Goal: Task Accomplishment & Management: Manage account settings

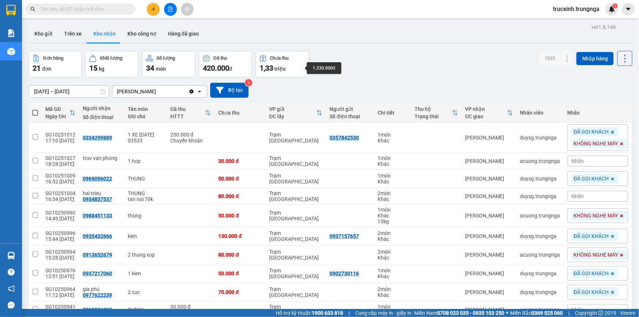
click at [283, 64] on div "1,33 triệu" at bounding box center [282, 68] width 45 height 10
click at [276, 68] on span "triệu" at bounding box center [279, 69] width 11 height 6
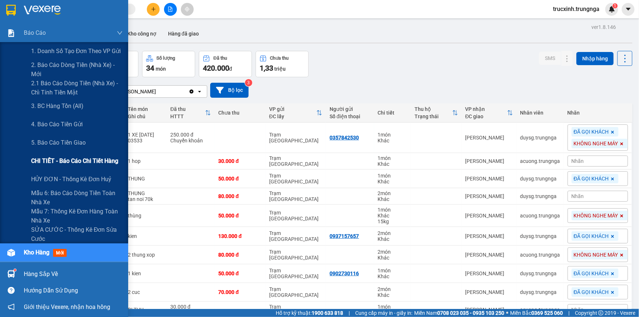
click at [67, 160] on span "CHI TIẾT - Báo cáo chi tiết hàng" at bounding box center [74, 160] width 87 height 9
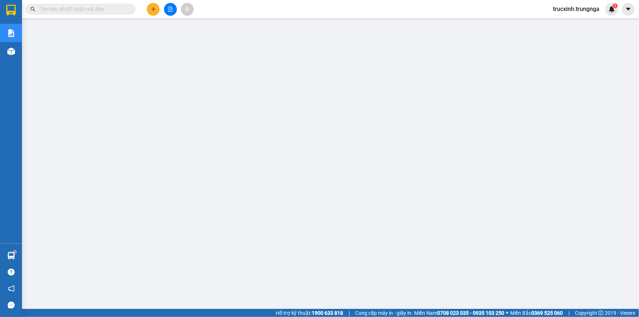
paste input "SG10250942"
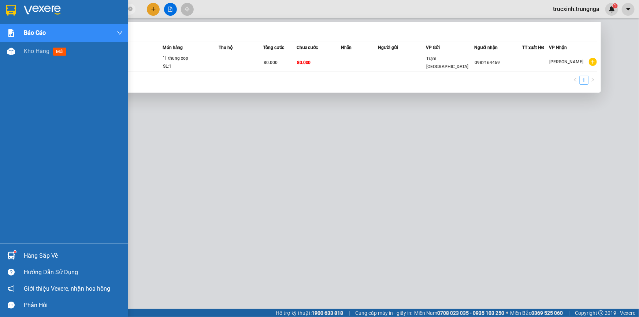
drag, startPoint x: 75, startPoint y: 10, endPoint x: 14, endPoint y: 10, distance: 61.5
click at [14, 10] on section "Kết quả tìm kiếm ( 1 ) Bộ lọc Mã ĐH Trạng thái Món hàng Thu hộ Tổng cước Chưa c…" at bounding box center [319, 158] width 639 height 317
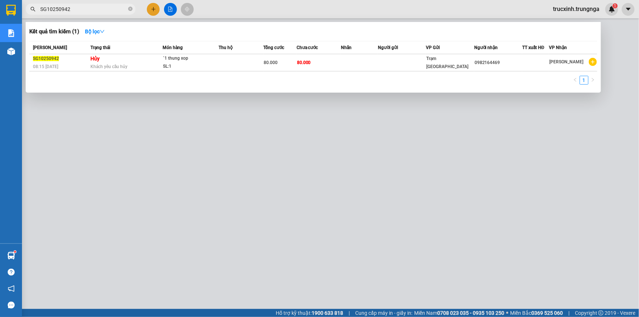
paste input "50"
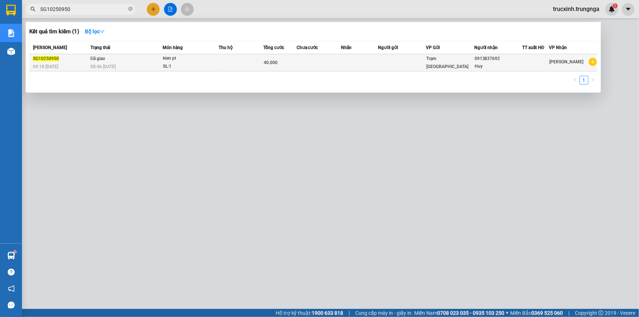
type input "SG10250950"
click at [195, 63] on div "SL: 1" at bounding box center [190, 67] width 55 height 8
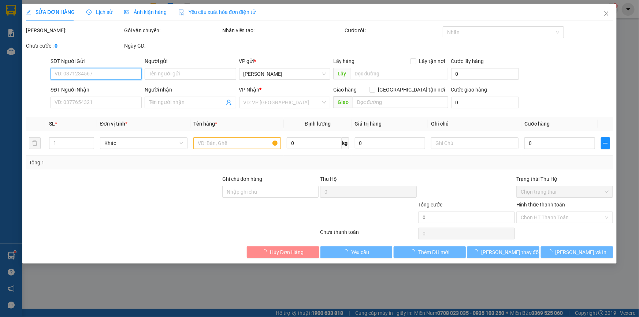
type input "0913837692"
type input "Huy"
type input "40.000"
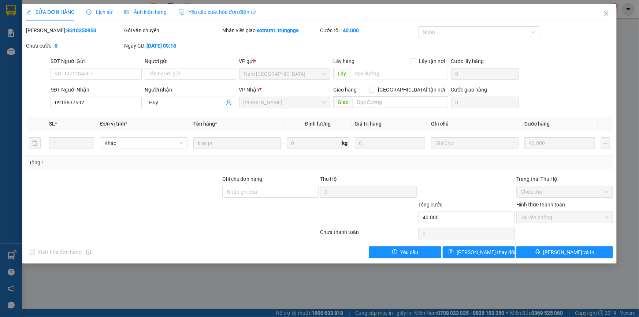
click at [108, 9] on span "Lịch sử" at bounding box center [99, 12] width 26 height 6
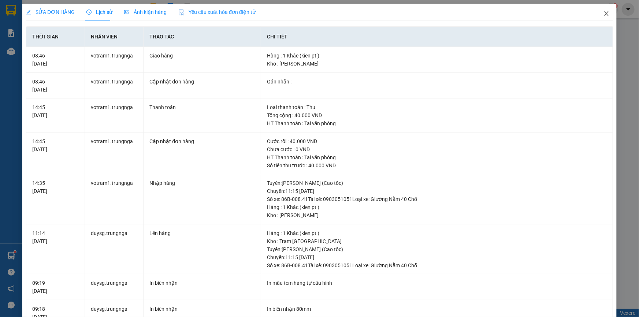
click at [598, 18] on span "Close" at bounding box center [606, 14] width 21 height 21
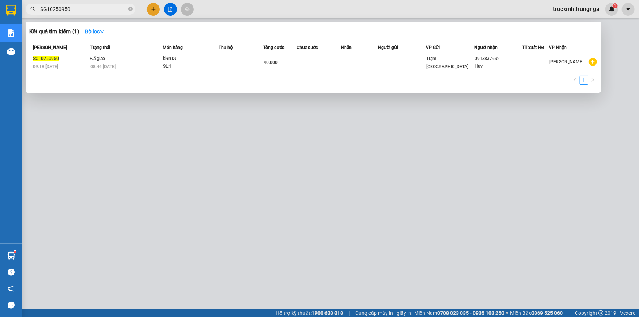
click at [81, 9] on input "SG10250950" at bounding box center [83, 9] width 86 height 8
type input "S"
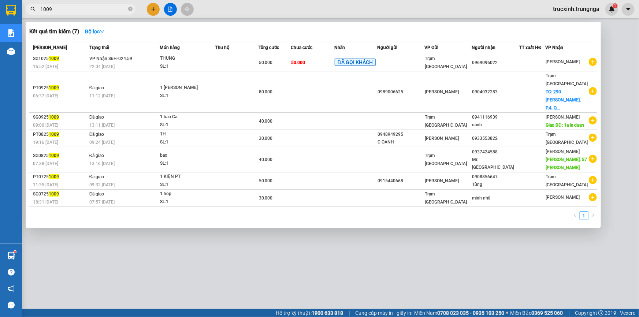
click at [83, 10] on input "1009" at bounding box center [83, 9] width 86 height 8
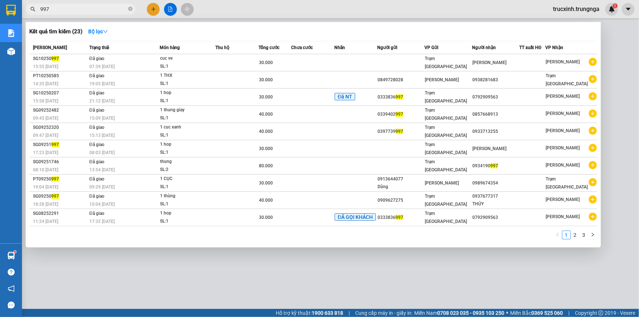
type input "997"
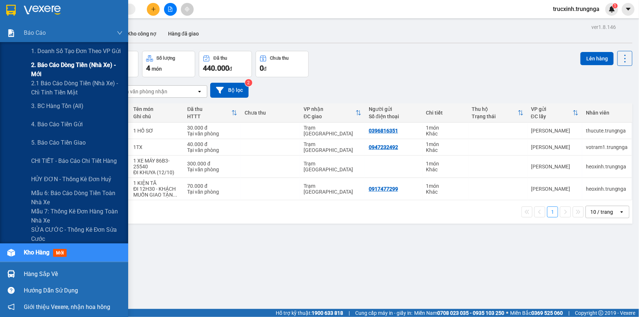
click at [45, 66] on span "2. Báo cáo dòng tiền (nhà xe) - mới" at bounding box center [77, 69] width 92 height 18
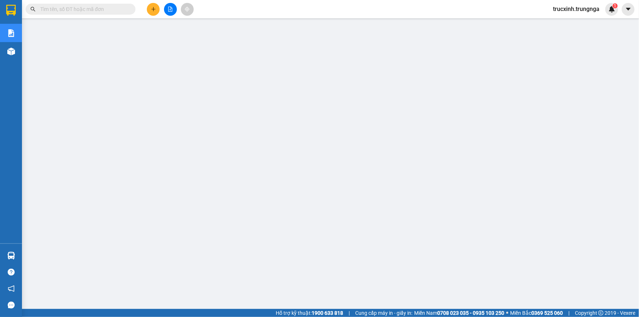
click at [89, 9] on input "text" at bounding box center [83, 9] width 86 height 8
paste input "SG10250983"
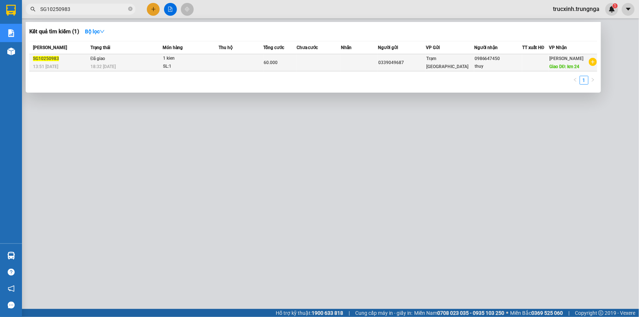
type input "SG10250983"
click at [136, 63] on div "18:32 [DATE]" at bounding box center [126, 67] width 72 height 8
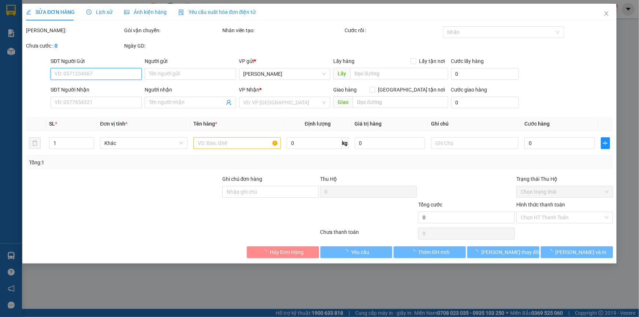
type input "0339049687"
type input "0986647450"
type input "thuy"
type input "km 24"
type input "BOT 10K"
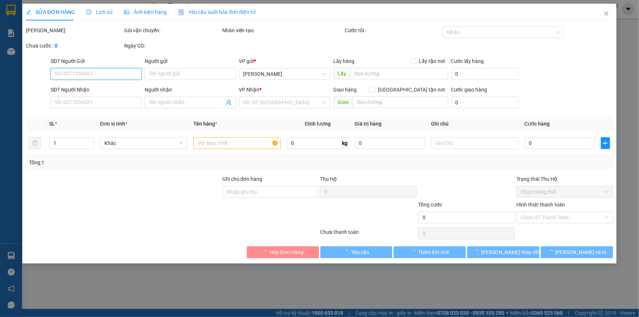
type input "60.000"
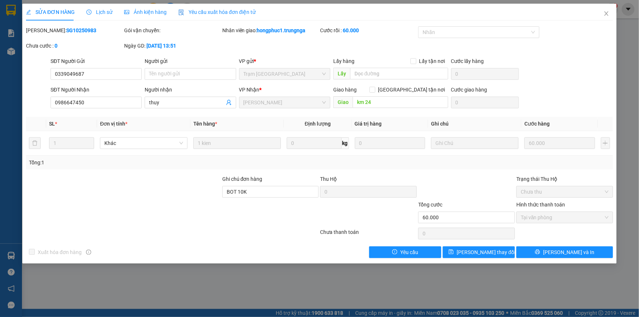
click at [104, 11] on span "Lịch sử" at bounding box center [99, 12] width 26 height 6
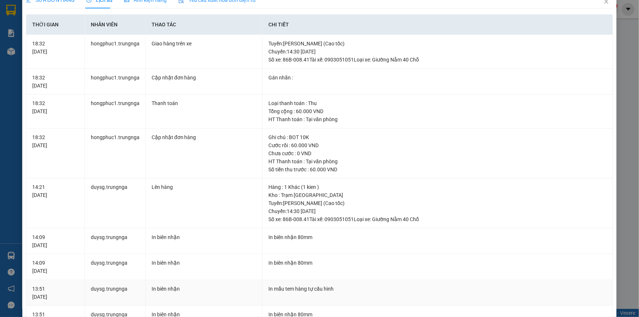
scroll to position [179, 0]
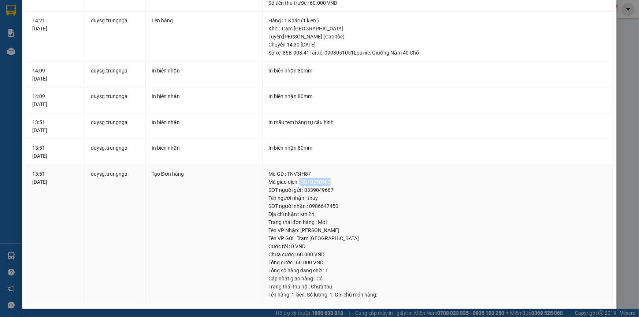
drag, startPoint x: 336, startPoint y: 181, endPoint x: 298, endPoint y: 181, distance: 38.5
click at [298, 181] on div "Mã giao dịch : SG10250983" at bounding box center [437, 182] width 338 height 8
copy div "SG10250983"
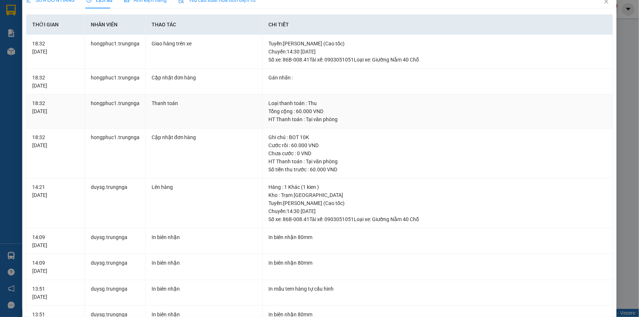
scroll to position [0, 0]
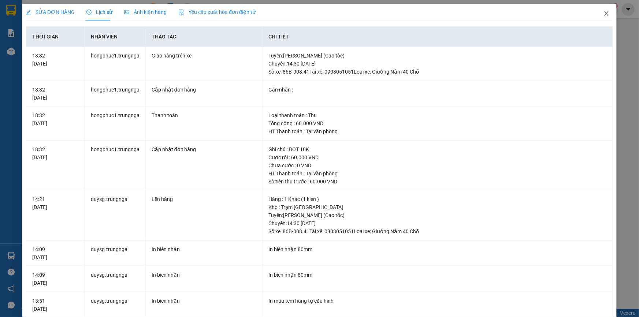
click at [604, 15] on icon "close" at bounding box center [606, 14] width 6 height 6
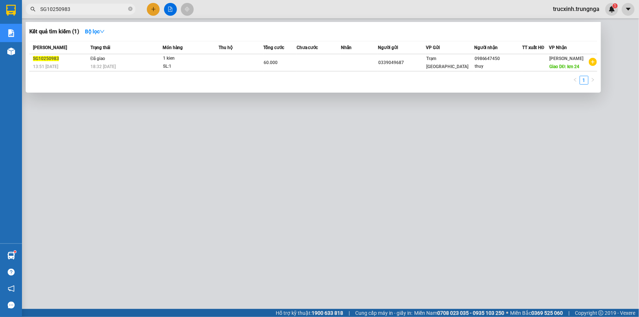
click at [73, 9] on input "SG10250983" at bounding box center [83, 9] width 86 height 8
paste input "1029"
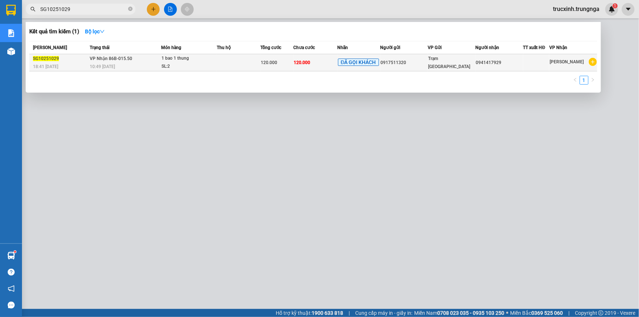
type input "SG10251029"
click at [177, 63] on div "SL: 2" at bounding box center [188, 67] width 55 height 8
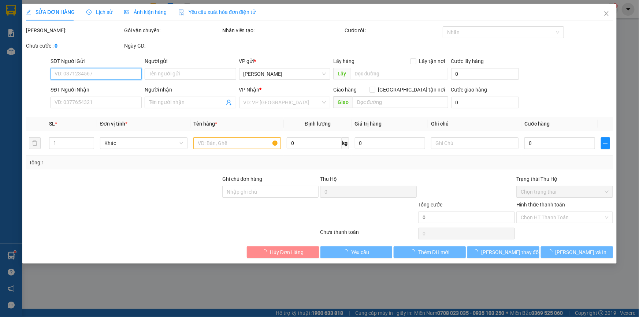
type input "0917511320"
type input "0941417929"
type input "120.000"
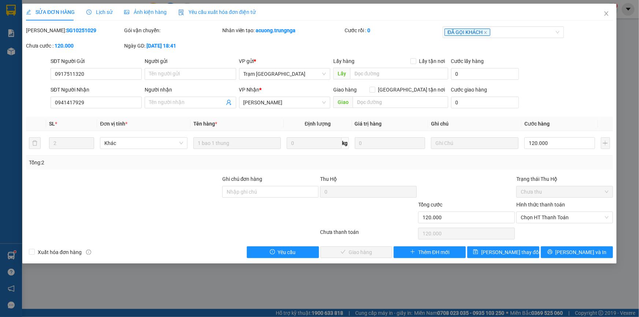
click at [107, 11] on span "Lịch sử" at bounding box center [99, 12] width 26 height 6
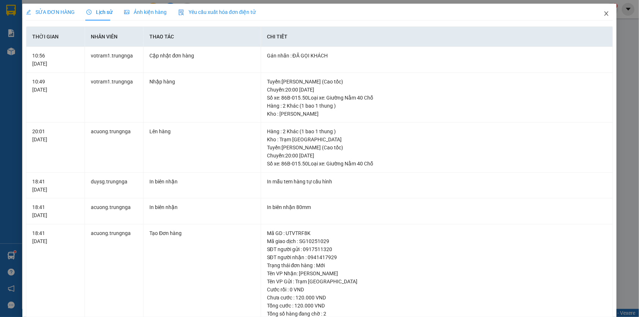
click at [603, 13] on icon "close" at bounding box center [606, 14] width 6 height 6
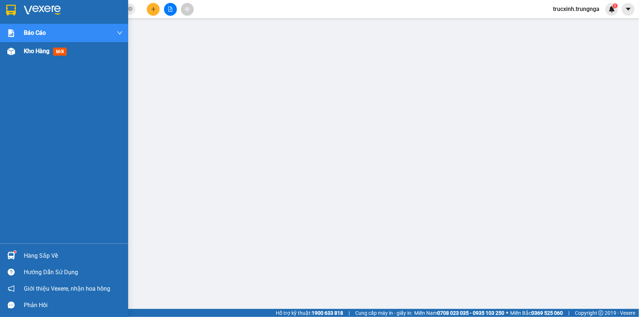
click at [9, 52] on img at bounding box center [11, 52] width 8 height 8
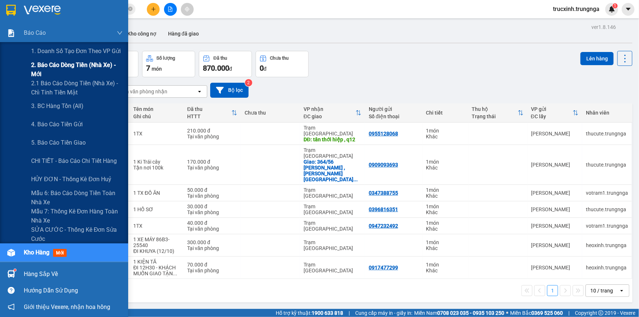
click at [58, 67] on span "2. Báo cáo dòng tiền (nhà xe) - mới" at bounding box center [77, 69] width 92 height 18
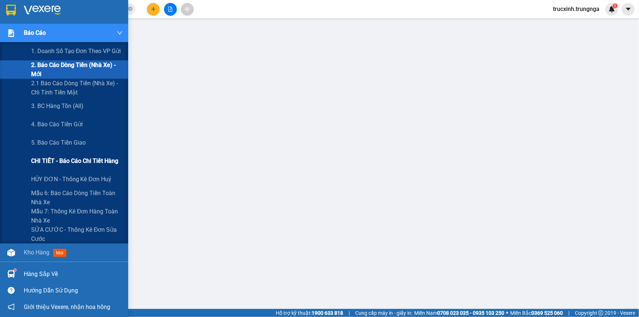
click at [59, 160] on span "CHI TIẾT - Báo cáo chi tiết hàng" at bounding box center [74, 160] width 87 height 9
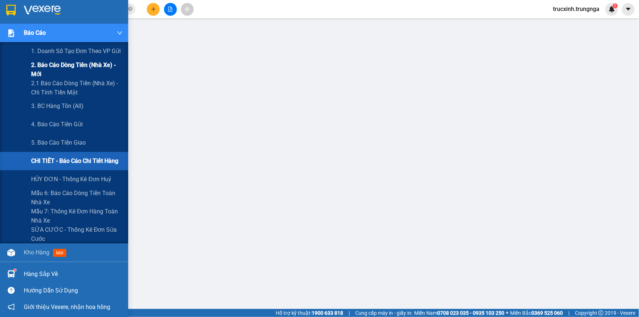
click at [56, 63] on span "2. Báo cáo dòng tiền (nhà xe) - mới" at bounding box center [77, 69] width 92 height 18
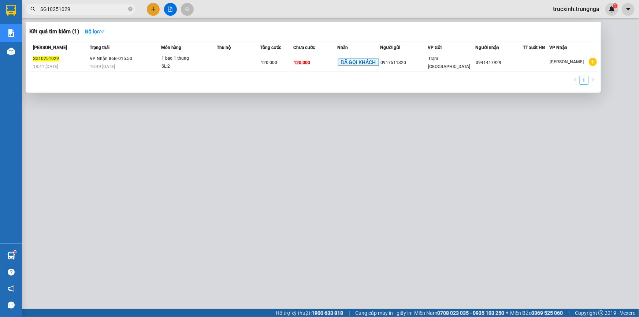
click at [88, 5] on input "SG10251029" at bounding box center [83, 9] width 86 height 8
click at [119, 63] on div "10:49 - 11/10" at bounding box center [125, 67] width 71 height 8
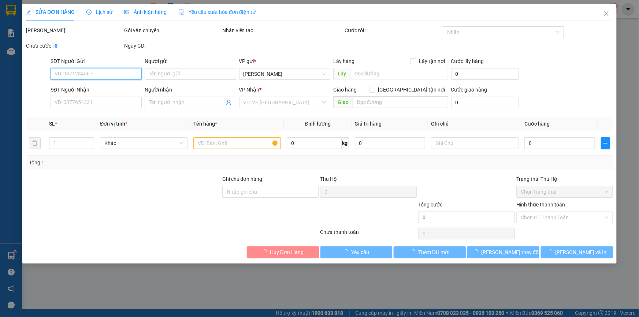
type input "0917511320"
type input "0941417929"
type input "120.000"
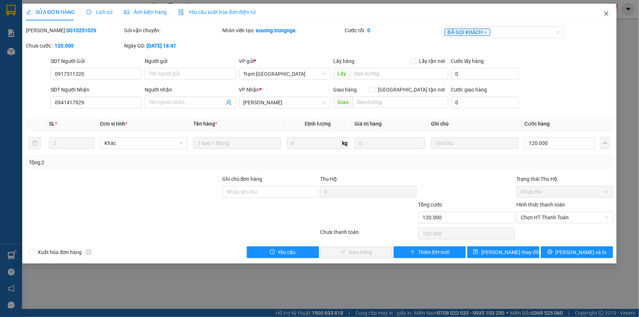
click at [605, 15] on icon "close" at bounding box center [606, 13] width 4 height 4
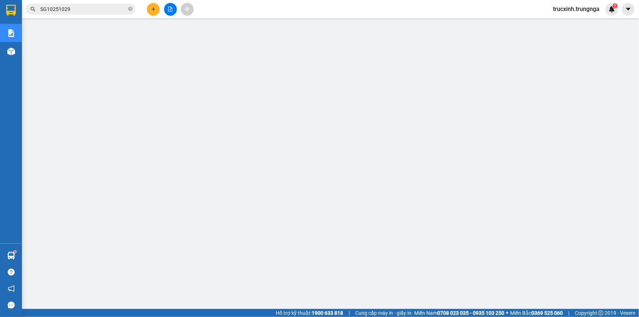
click at [67, 8] on input "SG10251029" at bounding box center [83, 9] width 86 height 8
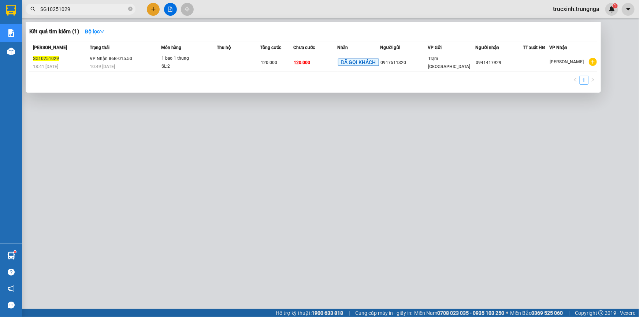
click at [68, 8] on input "SG10251029" at bounding box center [83, 9] width 86 height 8
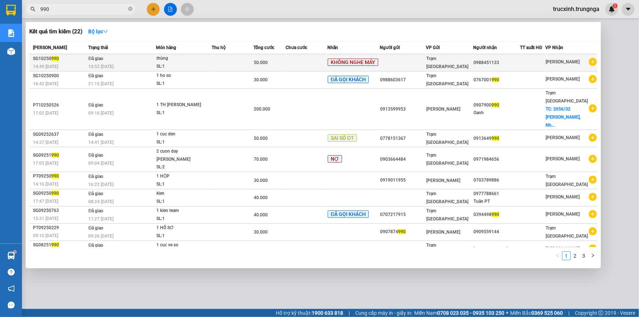
type input "990"
click at [175, 63] on div "SL: 1" at bounding box center [184, 67] width 55 height 8
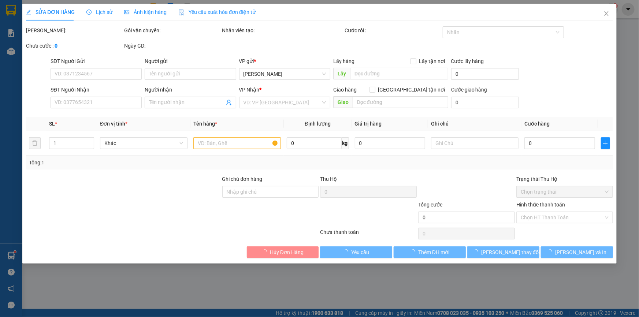
type input "0988451133"
type input "50.000"
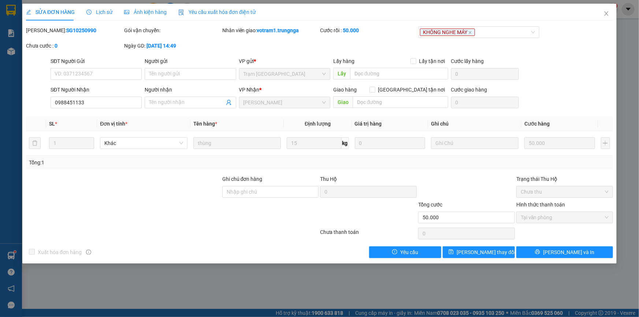
click at [90, 12] on icon "clock-circle" at bounding box center [88, 12] width 5 height 5
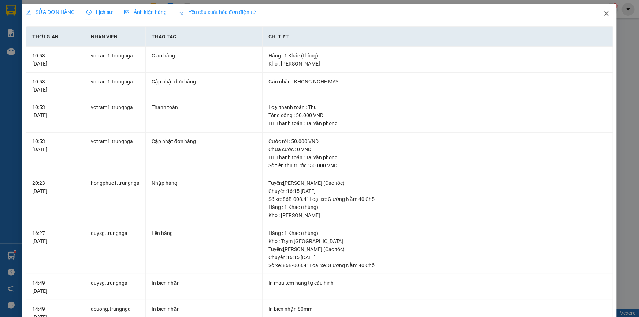
click at [603, 14] on icon "close" at bounding box center [606, 14] width 6 height 6
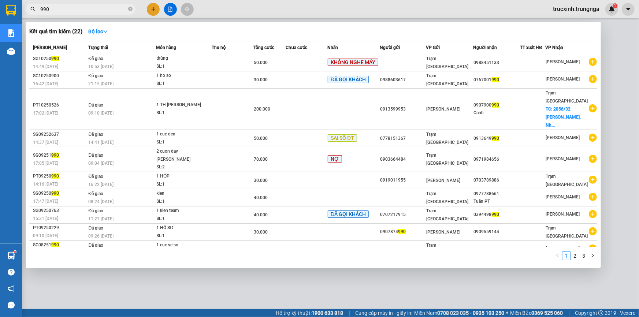
click at [84, 12] on input "990" at bounding box center [83, 9] width 86 height 8
click at [235, 64] on td at bounding box center [233, 62] width 42 height 17
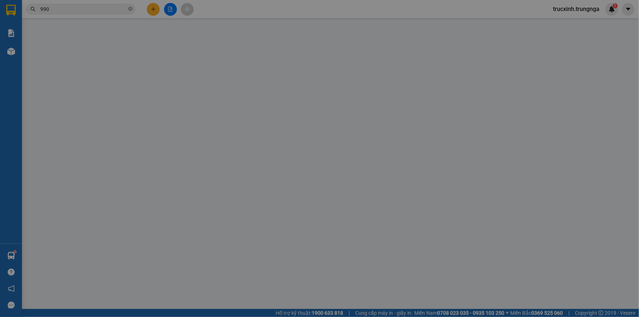
type input "0988451133"
type input "50.000"
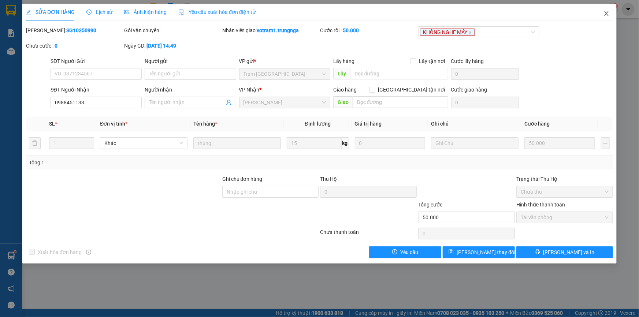
drag, startPoint x: 607, startPoint y: 14, endPoint x: 584, endPoint y: 19, distance: 23.0
click at [606, 14] on icon "close" at bounding box center [606, 13] width 4 height 4
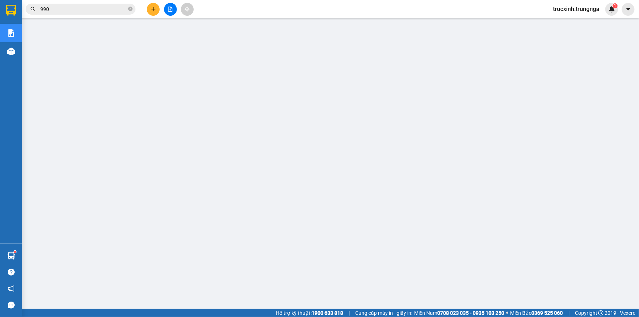
click at [69, 11] on input "990" at bounding box center [83, 9] width 86 height 8
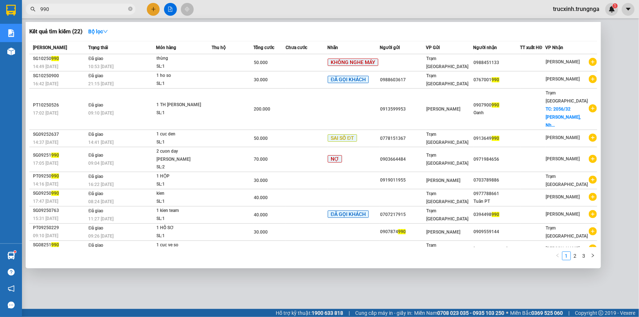
click at [69, 11] on input "990" at bounding box center [83, 9] width 86 height 8
paste input "SG10250985"
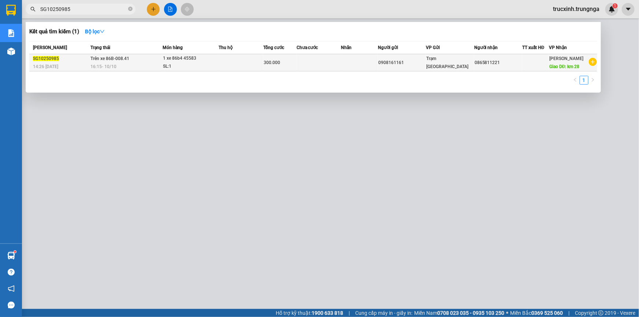
type input "SG10250985"
click at [277, 63] on span "300.000" at bounding box center [272, 62] width 16 height 5
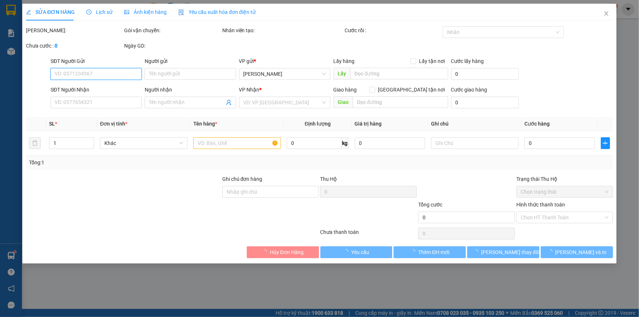
type input "0908161161"
type input "0865811221"
type input "km 28"
type input "300.000"
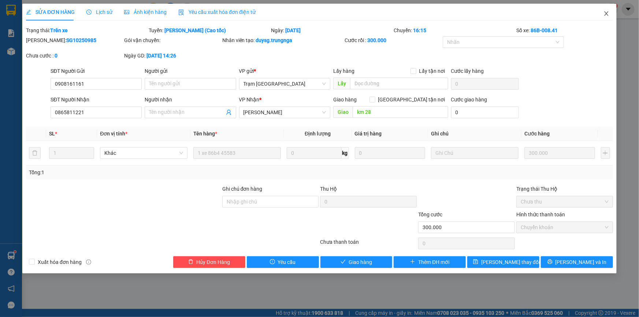
click at [606, 14] on icon "close" at bounding box center [606, 13] width 4 height 4
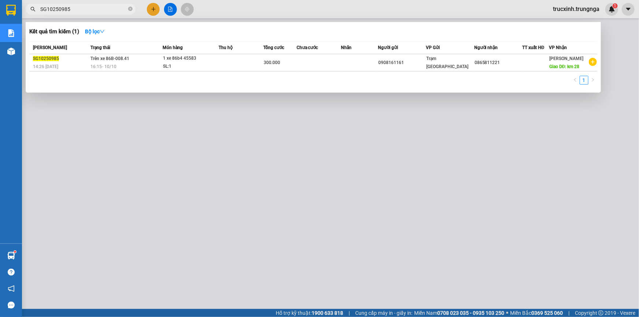
click at [89, 10] on input "SG10250985" at bounding box center [83, 9] width 86 height 8
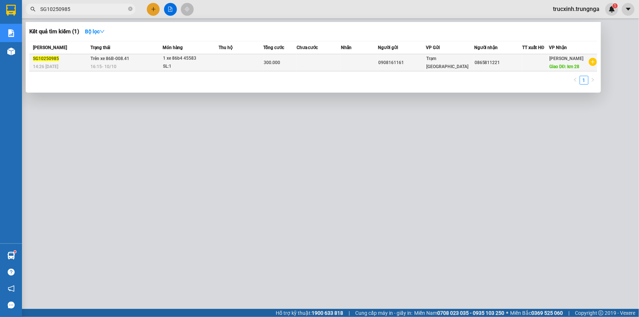
click at [208, 62] on div "1 xe 86b4 45583" at bounding box center [190, 59] width 55 height 8
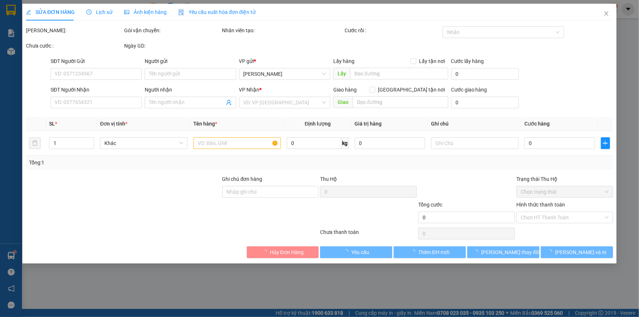
type input "0908161161"
type input "0865811221"
type input "km 28"
type input "300.000"
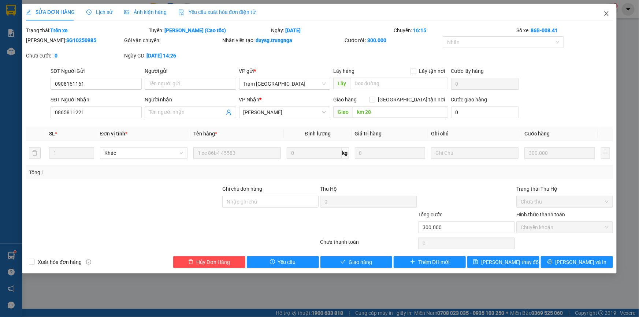
click at [609, 11] on icon "close" at bounding box center [606, 14] width 6 height 6
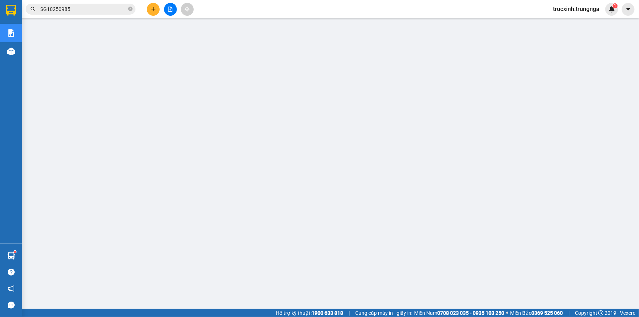
click at [75, 8] on input "SG10250985" at bounding box center [83, 9] width 86 height 8
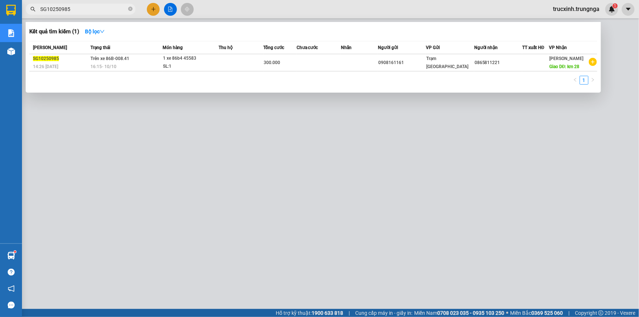
click at [75, 8] on input "SG10250985" at bounding box center [83, 9] width 86 height 8
paste input "8"
drag, startPoint x: 66, startPoint y: 10, endPoint x: 78, endPoint y: 10, distance: 12.1
click at [72, 10] on input "SG10250988" at bounding box center [83, 9] width 86 height 8
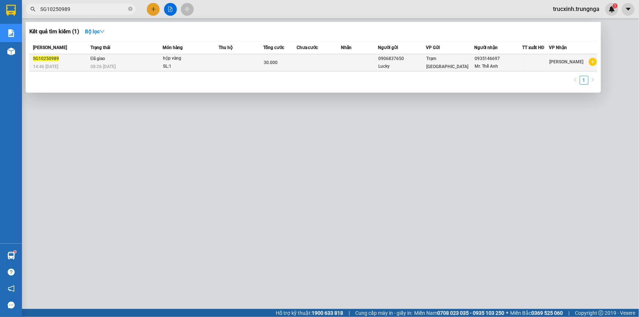
type input "SG10250989"
click at [149, 61] on td "Đã giao 08:26 - 11/10" at bounding box center [126, 62] width 74 height 17
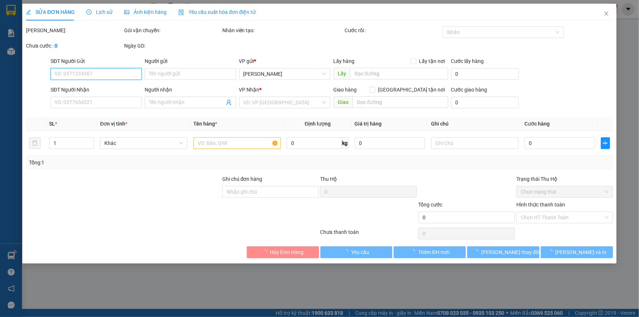
type input "0906837650"
type input "Lucky"
type input "0935146697"
type input "Mr. Thế Anh"
type input "30.000"
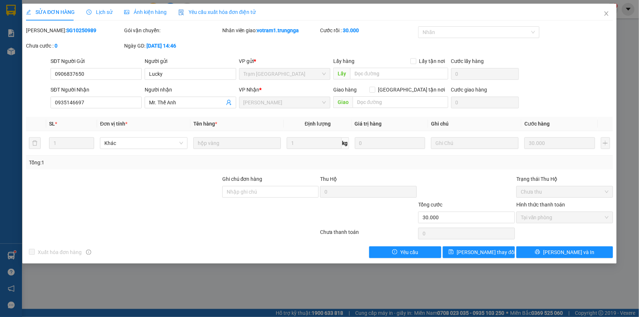
click at [98, 12] on span "Lịch sử" at bounding box center [99, 12] width 26 height 6
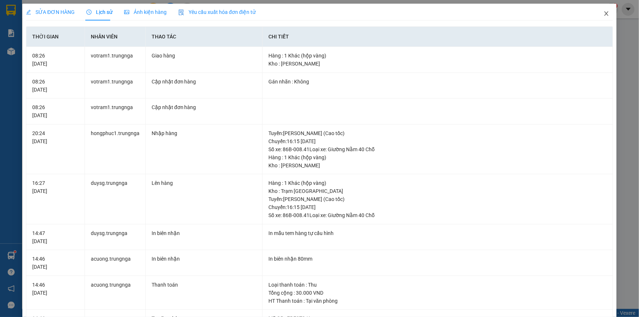
click at [603, 15] on icon "close" at bounding box center [606, 14] width 6 height 6
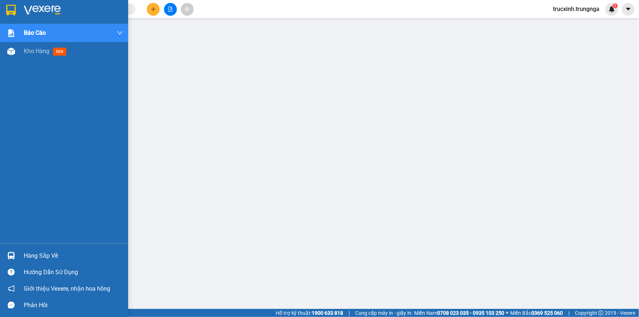
click at [50, 254] on div "Hàng sắp về" at bounding box center [73, 255] width 99 height 11
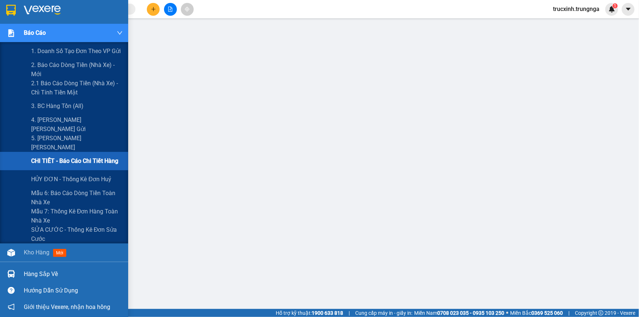
click at [49, 161] on span "CHI TIẾT - Báo cáo chi tiết hàng" at bounding box center [74, 160] width 87 height 9
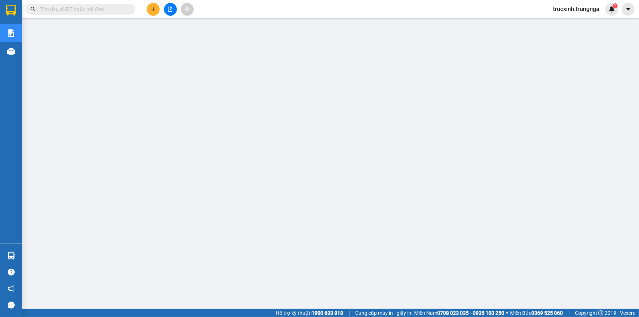
click at [88, 8] on input "text" at bounding box center [83, 9] width 86 height 8
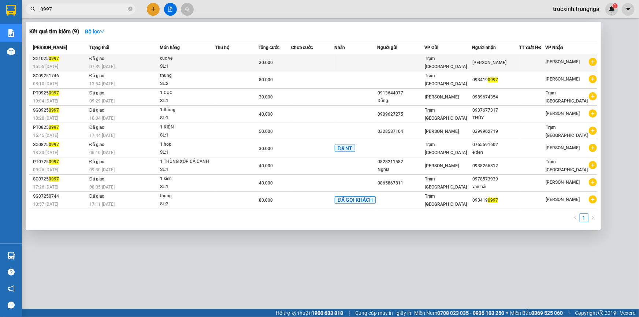
type input "0997"
click at [111, 62] on td "Đã giao 07:39 - 11/10" at bounding box center [124, 62] width 72 height 17
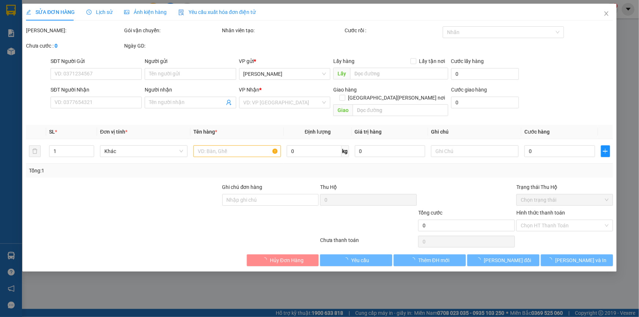
type input "[PERSON_NAME]"
type input "30.000"
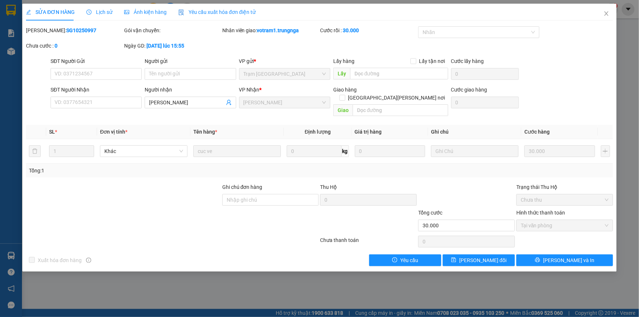
click at [95, 10] on span "Lịch sử" at bounding box center [99, 12] width 26 height 6
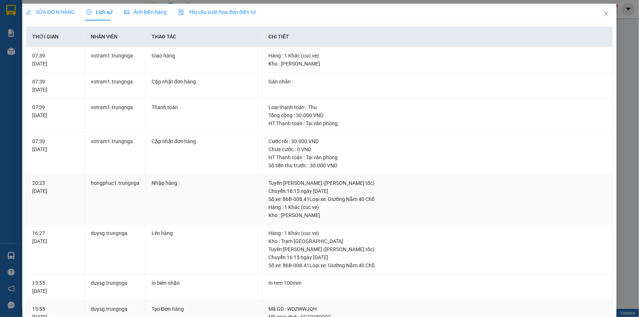
scroll to position [103, 0]
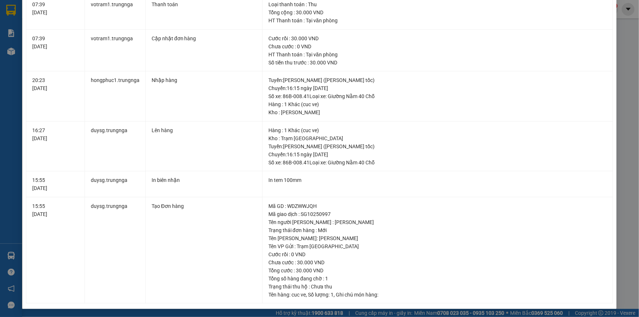
click at [621, 41] on div "SỬA ĐƠN HÀNG Lịch sử Ảnh kiện hàng Yêu cầu xuất hóa đơn điện tử Total Paid Fee …" at bounding box center [319, 158] width 639 height 317
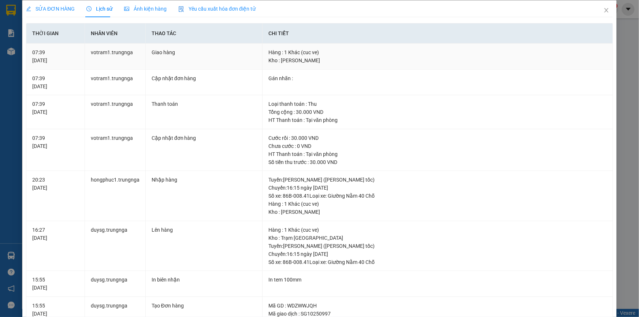
scroll to position [0, 0]
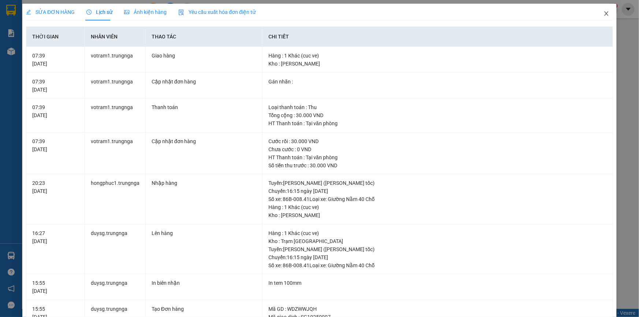
click at [604, 15] on icon "close" at bounding box center [606, 13] width 4 height 4
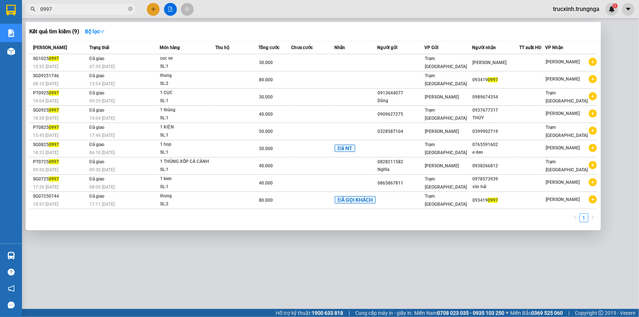
click at [62, 6] on input "0997" at bounding box center [83, 9] width 86 height 8
click at [62, 9] on input "0997" at bounding box center [83, 9] width 86 height 8
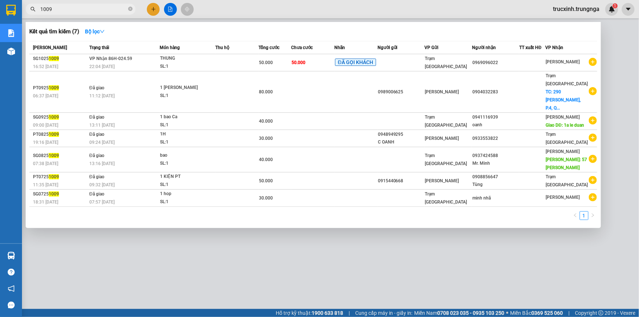
click at [53, 8] on input "1009" at bounding box center [83, 9] width 86 height 8
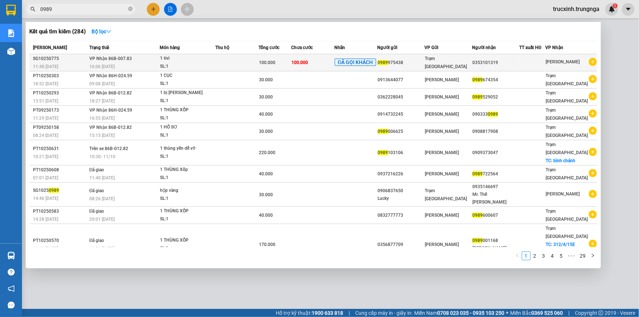
type input "0989"
click at [172, 60] on div "1 tivi" at bounding box center [187, 59] width 55 height 8
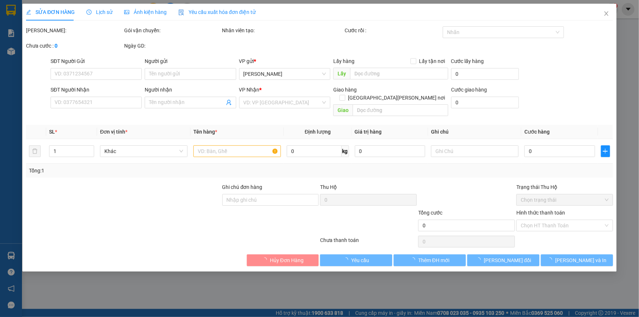
type input "0989975438"
type input "0353101319"
type input "100.000"
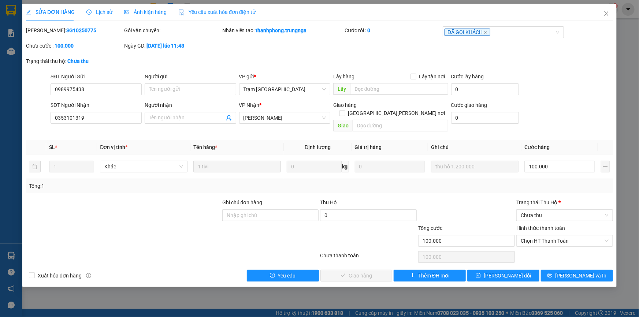
click at [95, 9] on span "Lịch sử" at bounding box center [99, 12] width 26 height 6
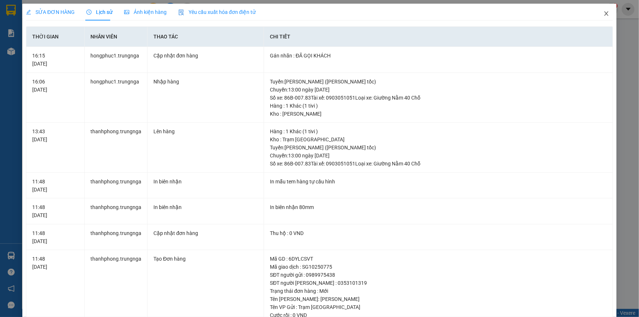
click at [603, 15] on icon "close" at bounding box center [606, 14] width 6 height 6
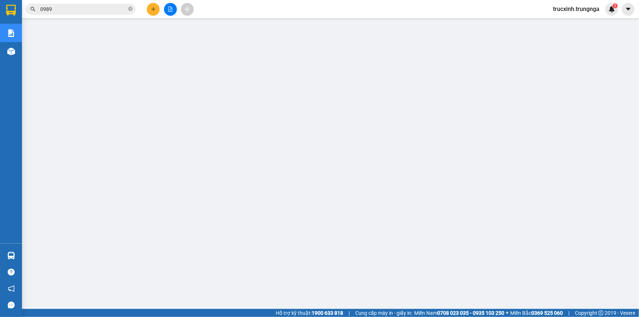
click at [70, 8] on input "0989" at bounding box center [83, 9] width 86 height 8
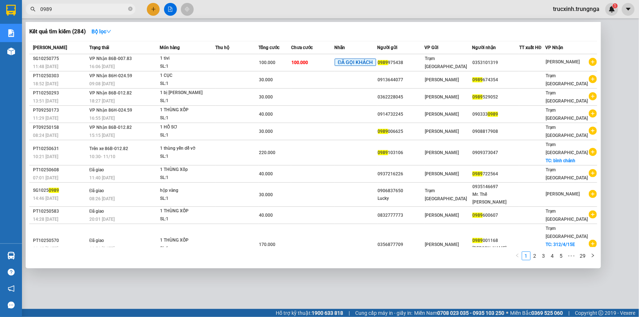
click at [70, 8] on input "0989" at bounding box center [83, 9] width 86 height 8
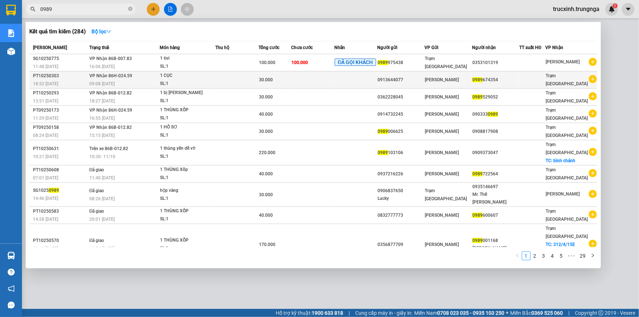
click at [173, 78] on div "1 CỤC" at bounding box center [187, 76] width 55 height 8
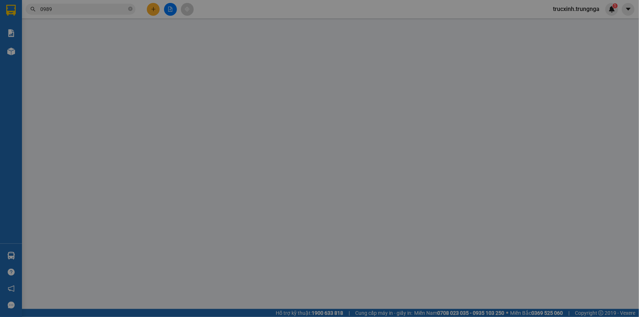
type input "0913644077"
type input "0989674354"
type input "30.000"
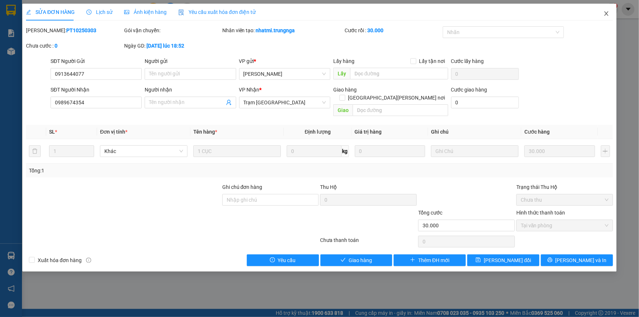
click at [606, 15] on icon "close" at bounding box center [606, 14] width 6 height 6
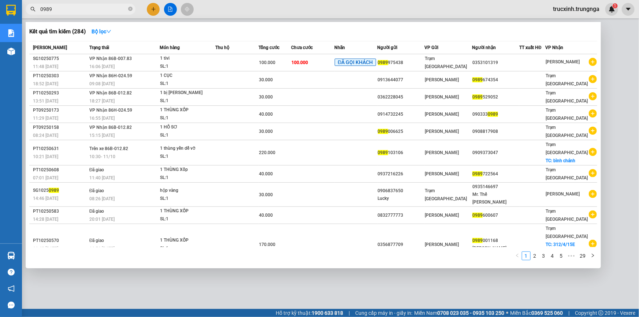
click at [58, 10] on input "0989" at bounding box center [83, 9] width 86 height 8
click at [63, 7] on input "0989" at bounding box center [83, 9] width 86 height 8
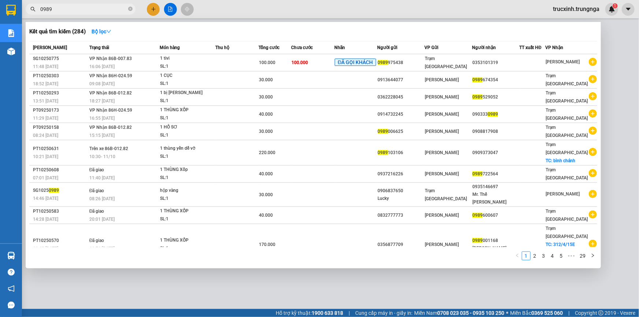
click at [63, 7] on input "0989" at bounding box center [83, 9] width 86 height 8
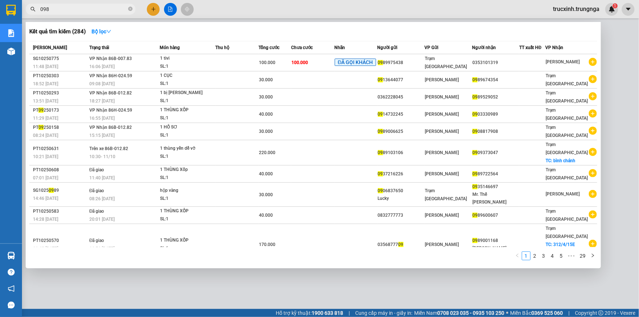
type input "0989"
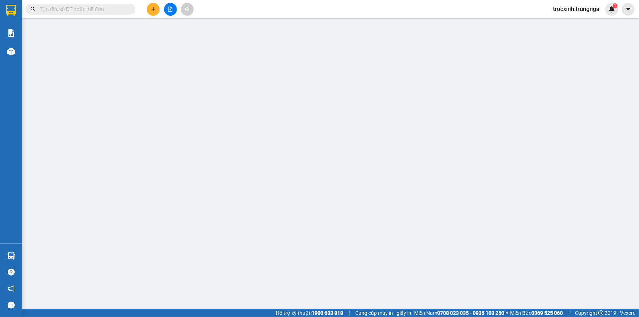
click at [65, 10] on input "text" at bounding box center [83, 9] width 86 height 8
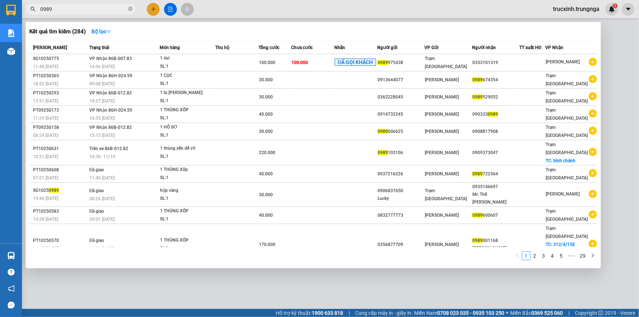
click at [60, 12] on input "0989" at bounding box center [83, 9] width 86 height 8
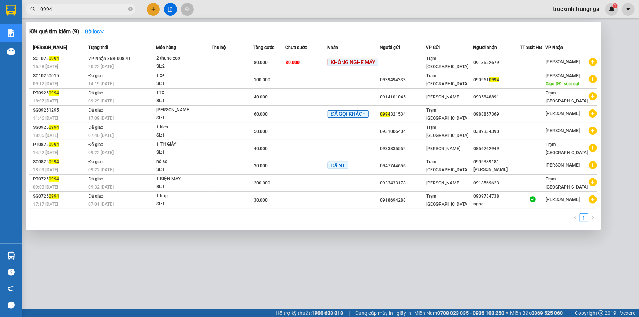
click at [82, 9] on input "0994" at bounding box center [83, 9] width 86 height 8
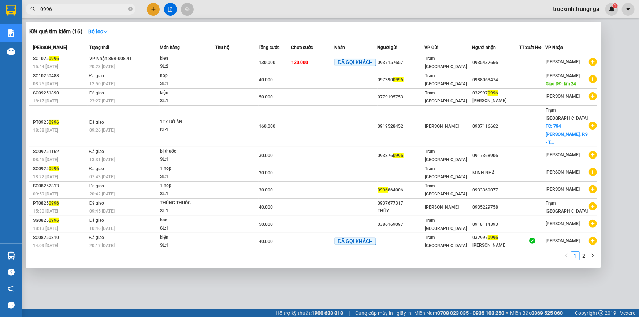
click at [60, 10] on input "0996" at bounding box center [83, 9] width 86 height 8
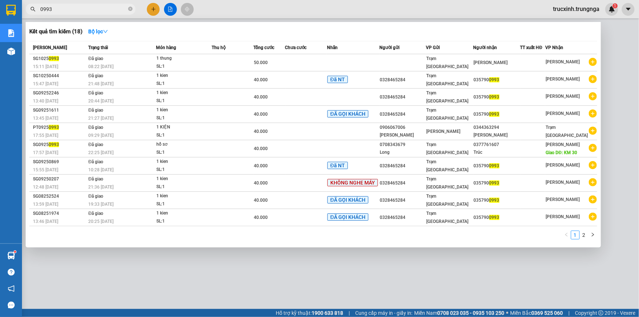
click at [56, 4] on span "0993" at bounding box center [81, 9] width 110 height 11
click at [56, 6] on input "0993" at bounding box center [83, 9] width 86 height 8
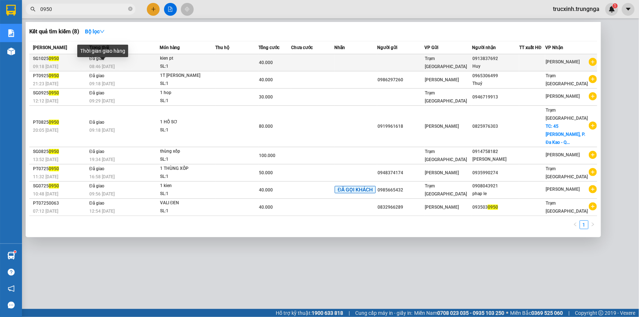
type input "0950"
click at [99, 64] on span "08:46 - 11/10" at bounding box center [101, 66] width 25 height 5
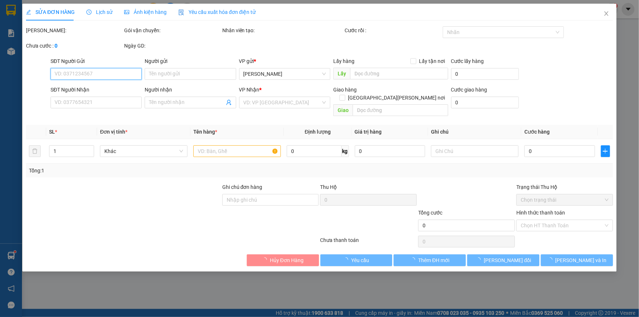
type input "0913837692"
type input "Huy"
type input "40.000"
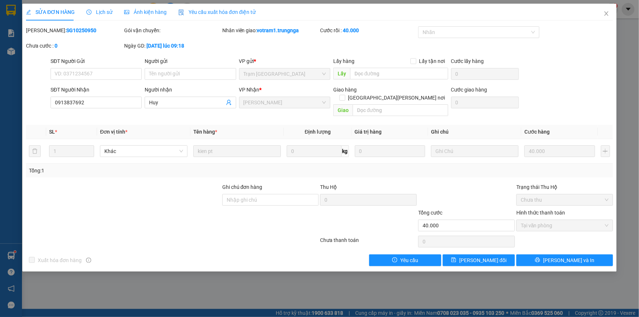
drag, startPoint x: 101, startPoint y: 13, endPoint x: 135, endPoint y: 23, distance: 35.4
click at [103, 14] on span "Lịch sử" at bounding box center [99, 12] width 26 height 6
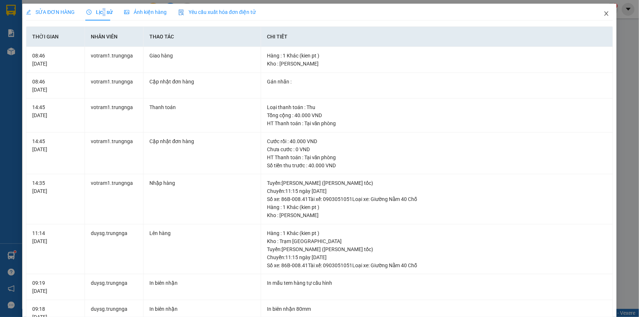
click at [603, 14] on icon "close" at bounding box center [606, 14] width 6 height 6
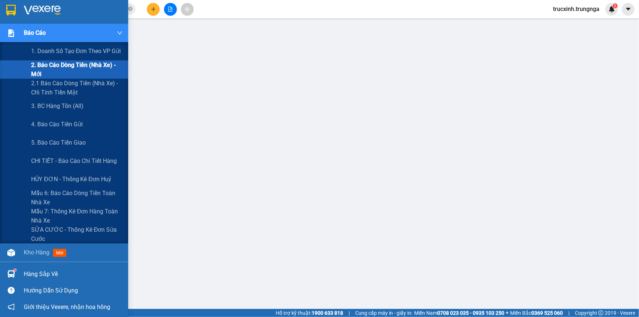
click at [69, 68] on span "2. Báo cáo dòng tiền (nhà xe) - mới" at bounding box center [77, 69] width 92 height 18
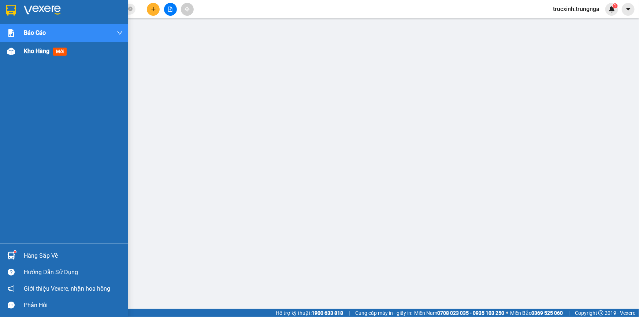
click at [36, 54] on span "Kho hàng" at bounding box center [37, 51] width 26 height 7
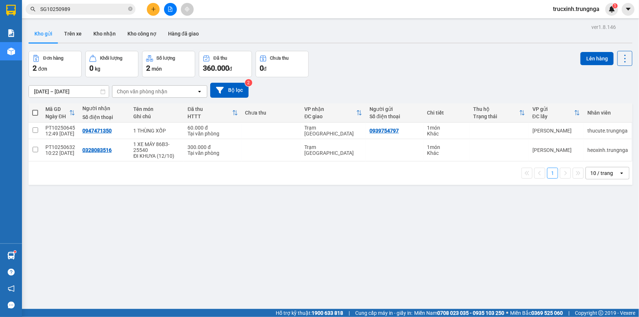
click at [58, 89] on input "09/10/2025 – 11/10/2025" at bounding box center [69, 92] width 80 height 12
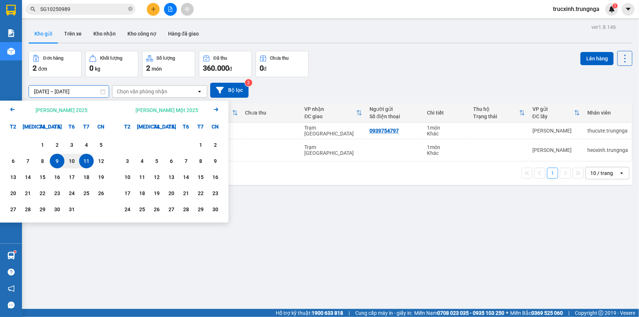
click at [12, 109] on icon "Arrow Left" at bounding box center [12, 109] width 9 height 9
click at [11, 105] on icon "Arrow Left" at bounding box center [12, 109] width 9 height 9
click at [41, 179] on div "13" at bounding box center [42, 177] width 10 height 9
click at [81, 92] on input "13/08/2025 – / /" at bounding box center [69, 92] width 80 height 12
click at [85, 92] on input "13/08/2025 – / /" at bounding box center [69, 92] width 80 height 12
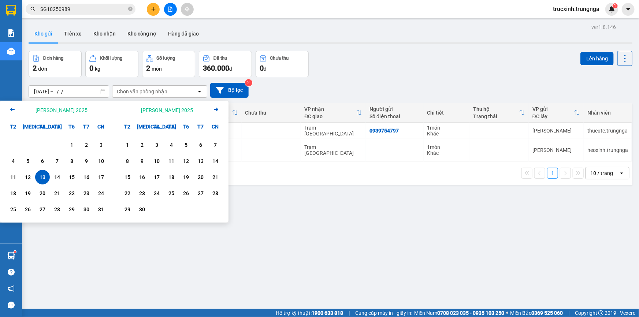
click at [216, 108] on icon "Arrow Right" at bounding box center [216, 109] width 9 height 9
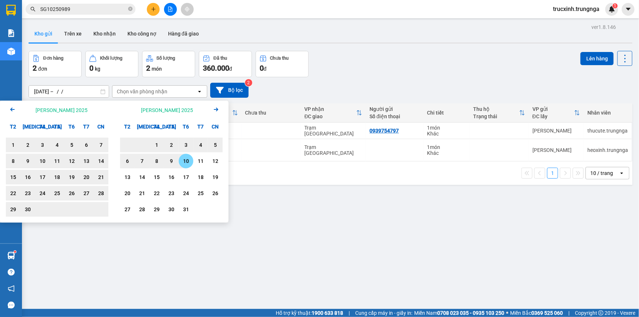
click at [186, 159] on div "10" at bounding box center [186, 161] width 10 height 9
type input "[DATE] – [DATE]"
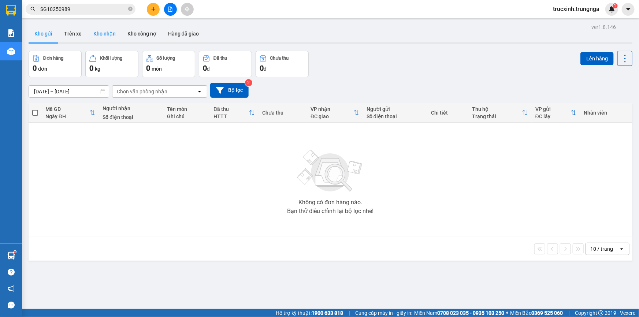
click at [103, 33] on button "Kho nhận" at bounding box center [105, 34] width 34 height 18
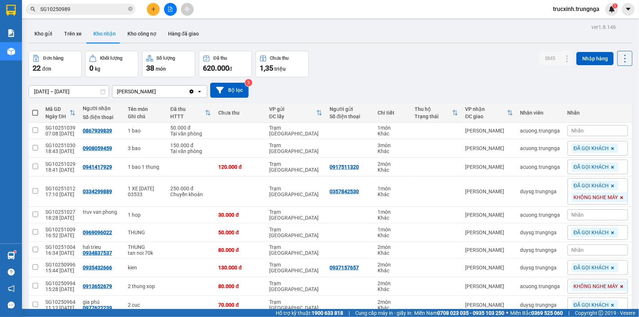
scroll to position [34, 0]
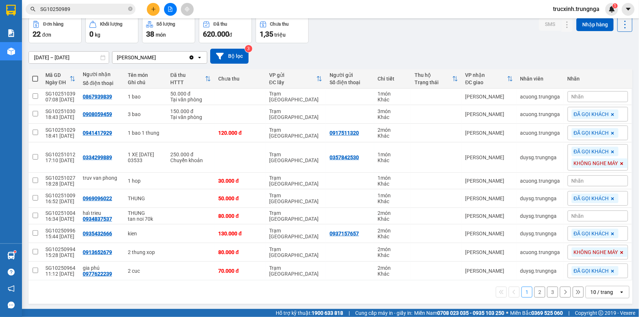
click at [610, 290] on div "10 / trang" at bounding box center [602, 292] width 33 height 12
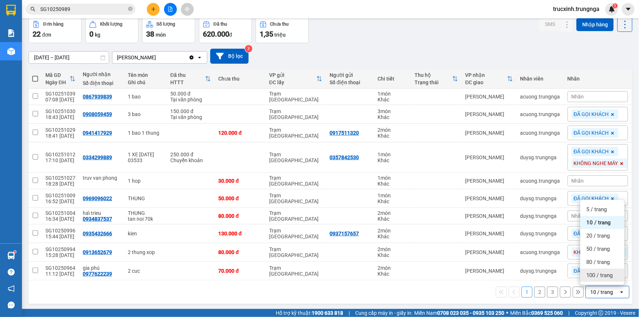
click at [602, 278] on div "100 / trang" at bounding box center [602, 275] width 44 height 13
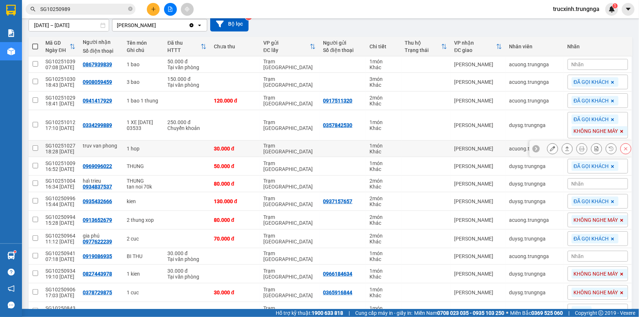
scroll to position [33, 0]
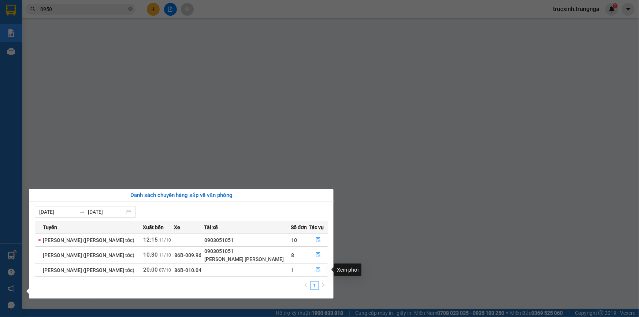
click at [317, 270] on icon "file-done" at bounding box center [318, 269] width 5 height 5
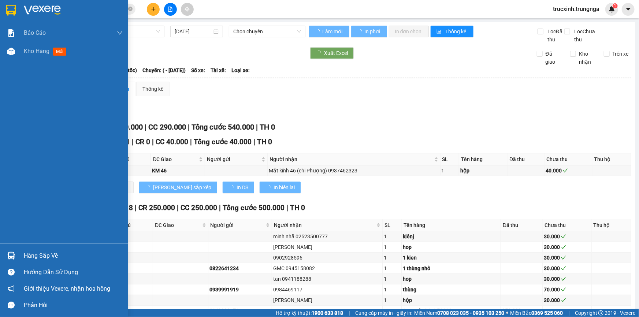
type input "[DATE]"
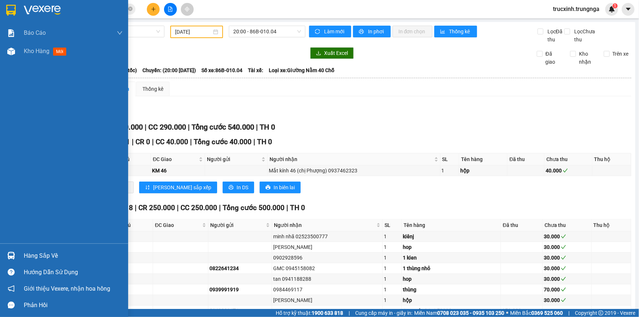
click at [32, 257] on div "Hàng sắp về" at bounding box center [73, 255] width 99 height 11
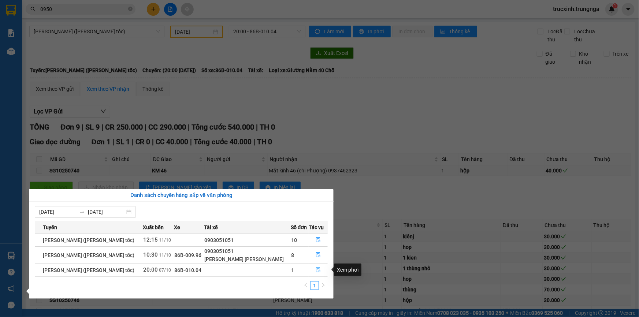
click at [316, 268] on icon "file-done" at bounding box center [318, 269] width 5 height 5
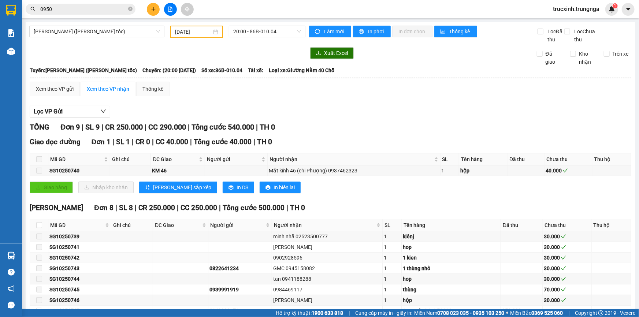
scroll to position [44, 0]
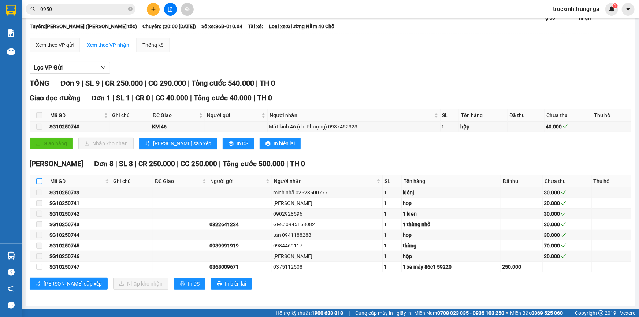
click at [40, 179] on input "checkbox" at bounding box center [39, 181] width 6 height 6
checkbox input "true"
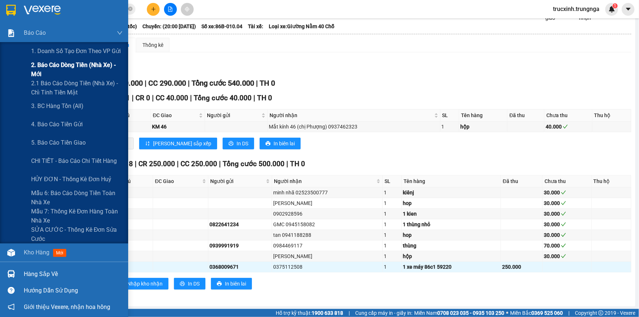
drag, startPoint x: 51, startPoint y: 66, endPoint x: 98, endPoint y: 60, distance: 47.6
click at [53, 66] on span "2. Báo cáo dòng tiền (nhà xe) - mới" at bounding box center [77, 69] width 92 height 18
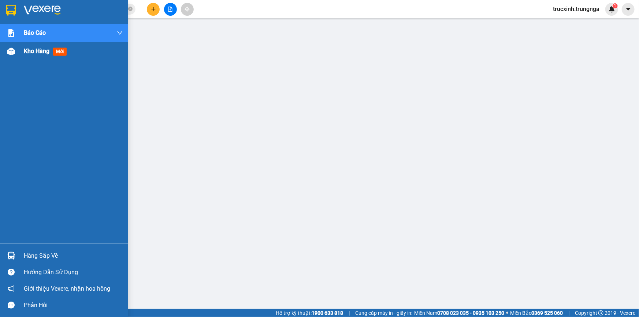
drag, startPoint x: 36, startPoint y: 49, endPoint x: 252, endPoint y: 21, distance: 218.3
click at [36, 49] on span "Kho hàng" at bounding box center [37, 51] width 26 height 7
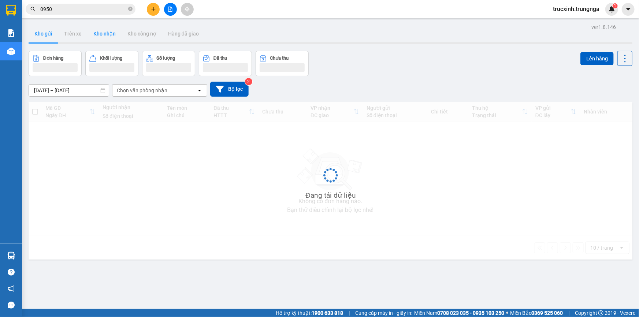
click at [111, 34] on button "Kho nhận" at bounding box center [105, 34] width 34 height 18
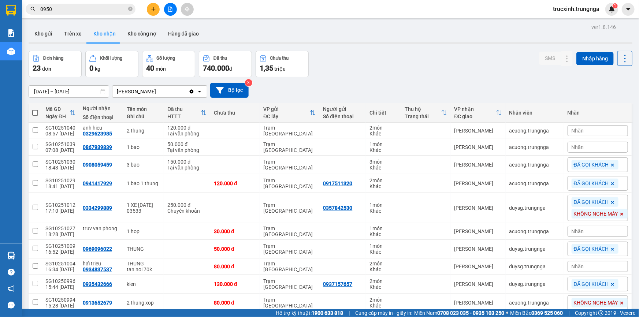
click at [85, 10] on input "0950" at bounding box center [83, 9] width 86 height 8
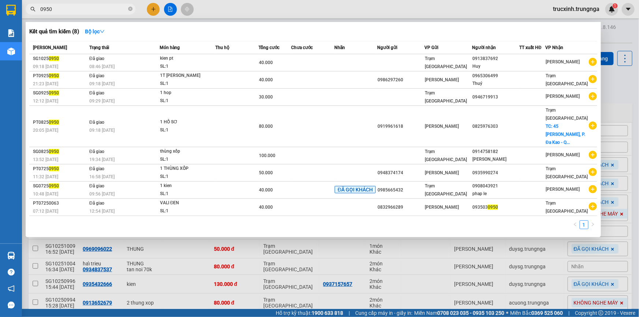
click at [85, 10] on input "0950" at bounding box center [83, 9] width 86 height 8
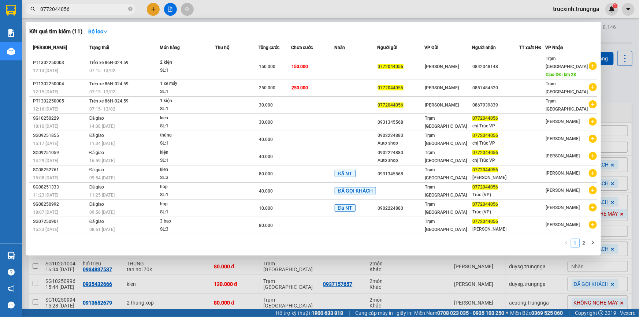
click at [618, 32] on div at bounding box center [319, 158] width 639 height 317
click at [86, 5] on input "0772044056" at bounding box center [83, 9] width 86 height 8
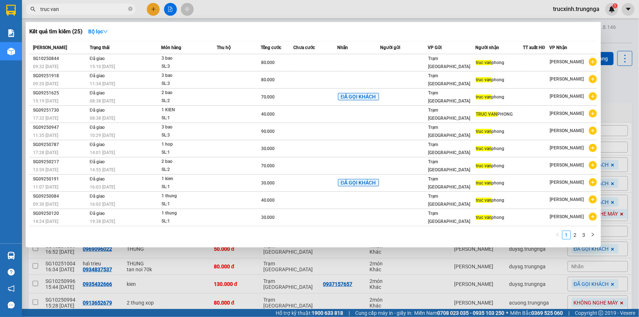
type input "truc van"
click at [296, 13] on div at bounding box center [319, 158] width 639 height 317
